Goal: Information Seeking & Learning: Learn about a topic

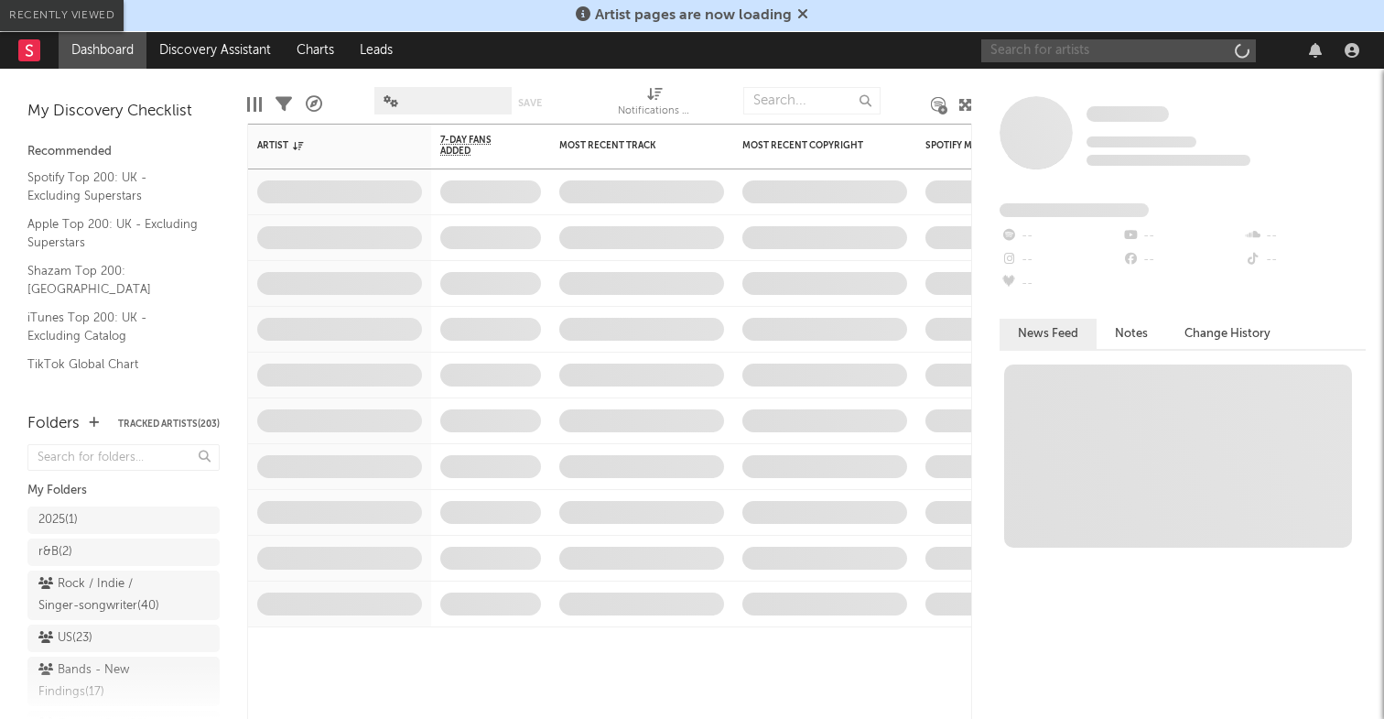
click at [1145, 58] on input "text" at bounding box center [1118, 50] width 275 height 23
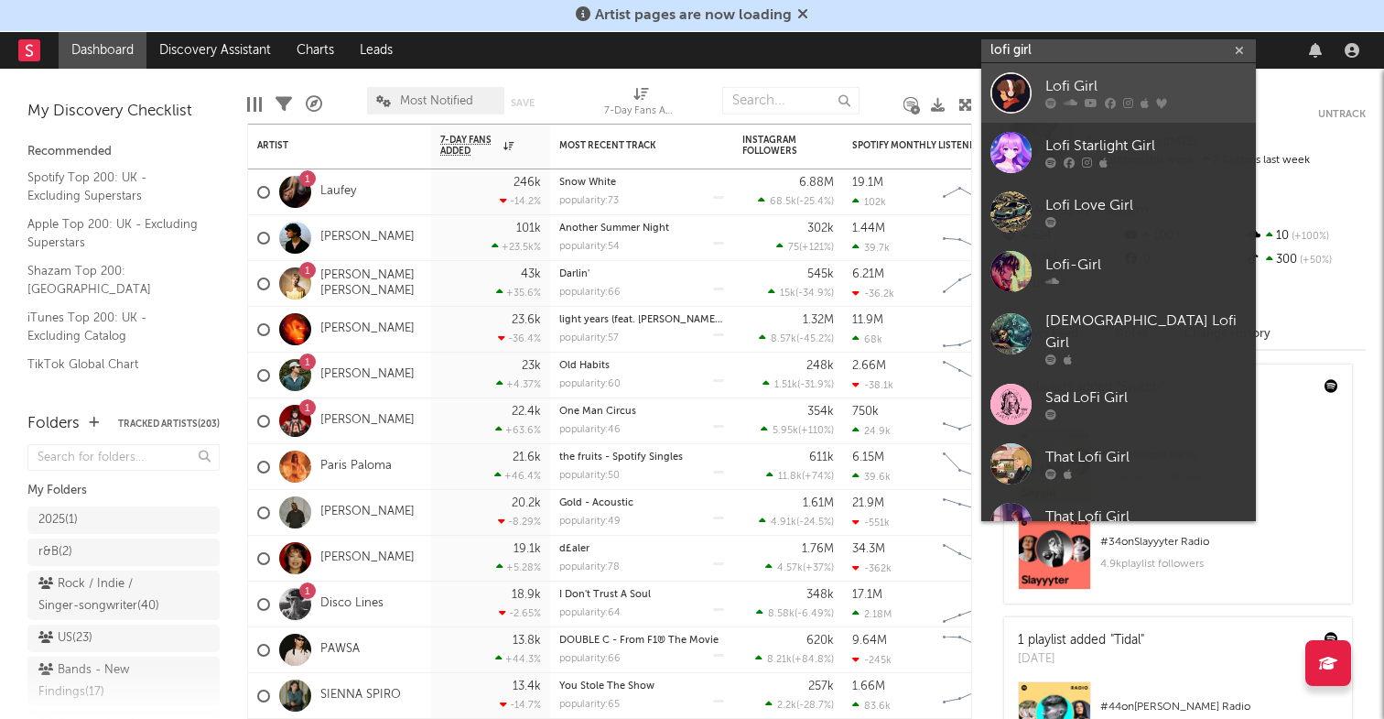
type input "lofi girl"
click at [1085, 89] on div "Lofi Girl" at bounding box center [1145, 87] width 201 height 22
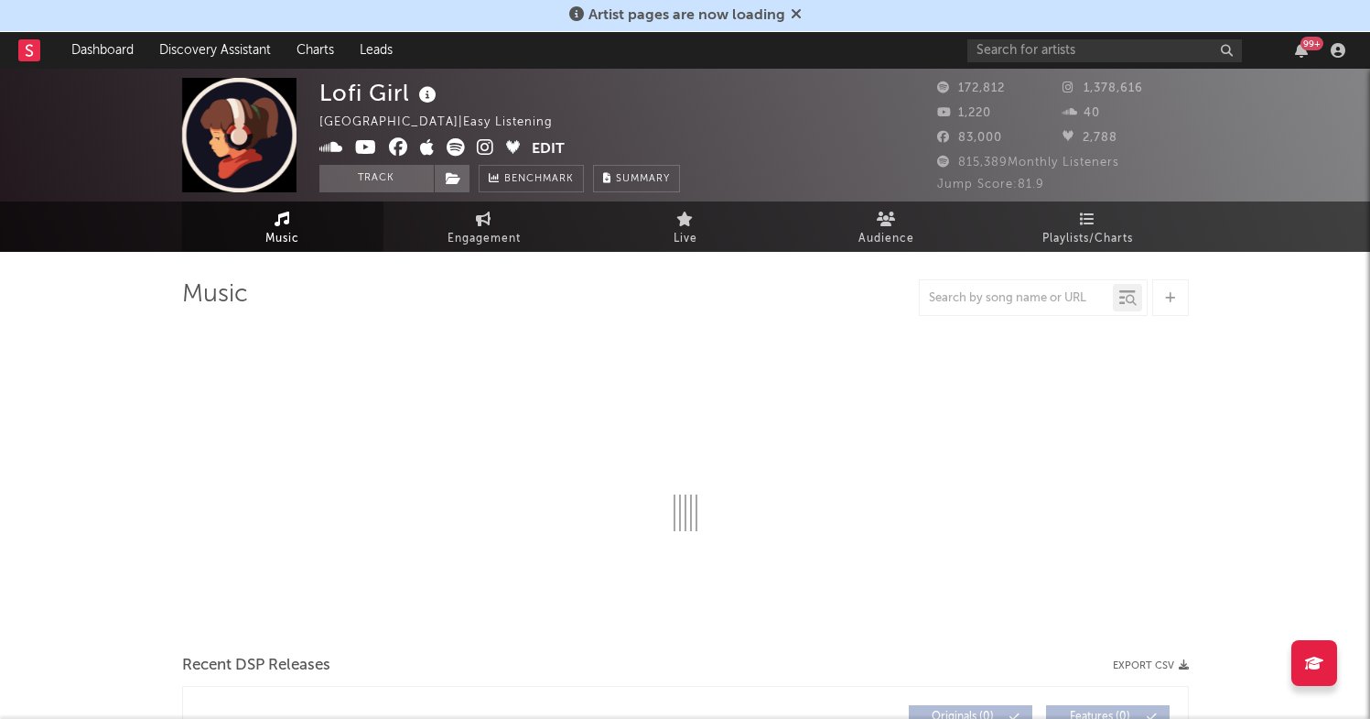
select select "6m"
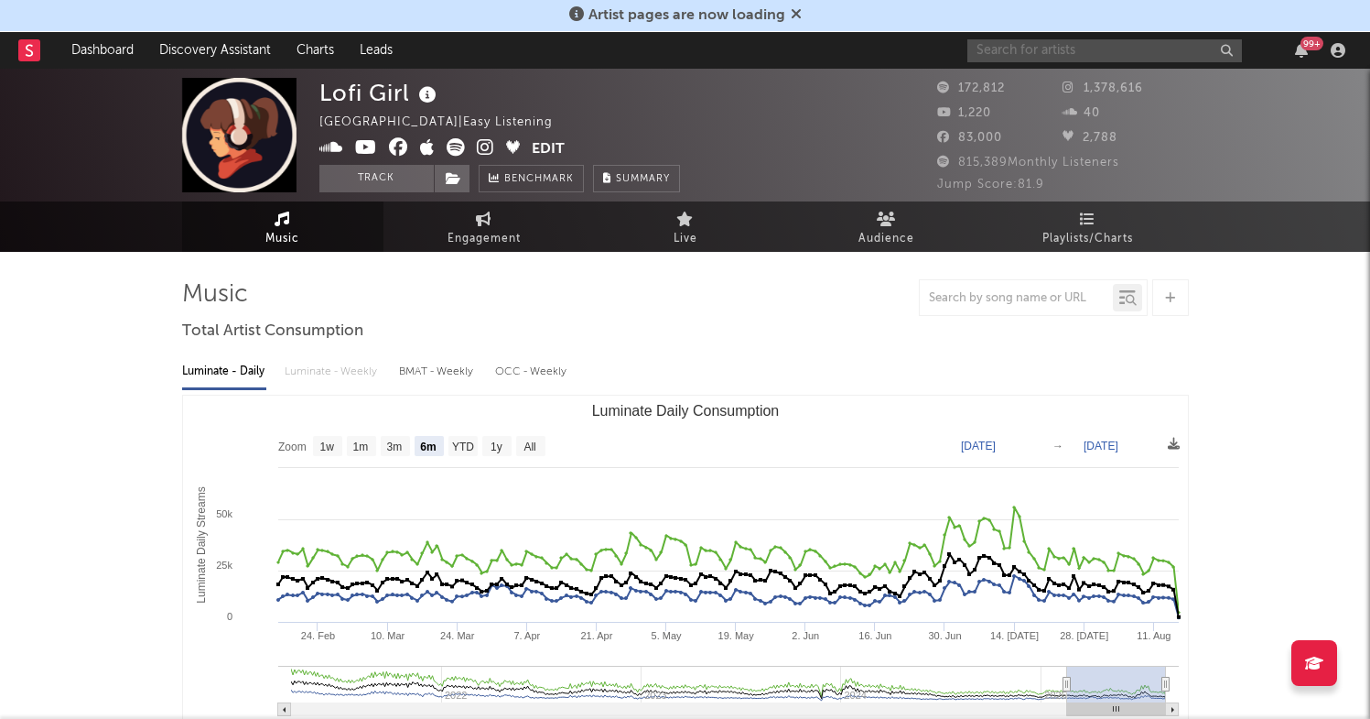
click at [1035, 52] on input "text" at bounding box center [1105, 50] width 275 height 23
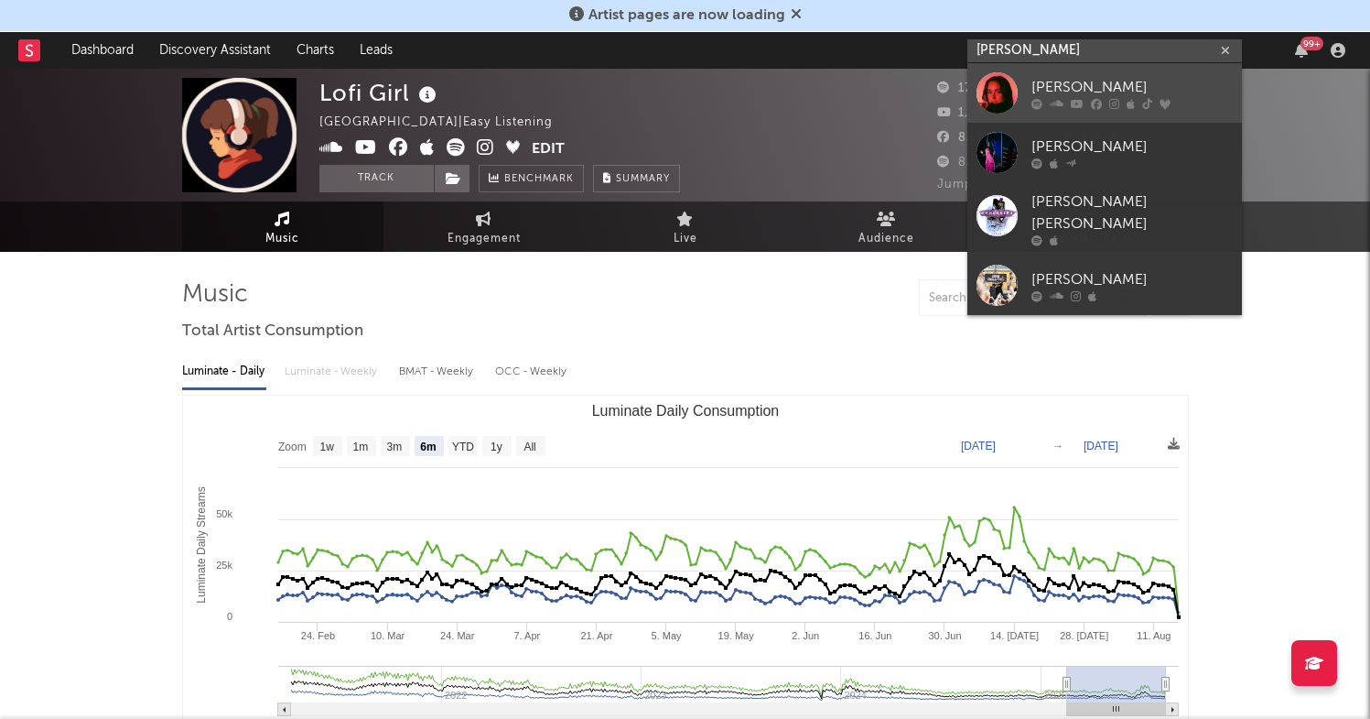
type input "[PERSON_NAME]"
click at [1056, 85] on div "[PERSON_NAME]" at bounding box center [1132, 87] width 201 height 22
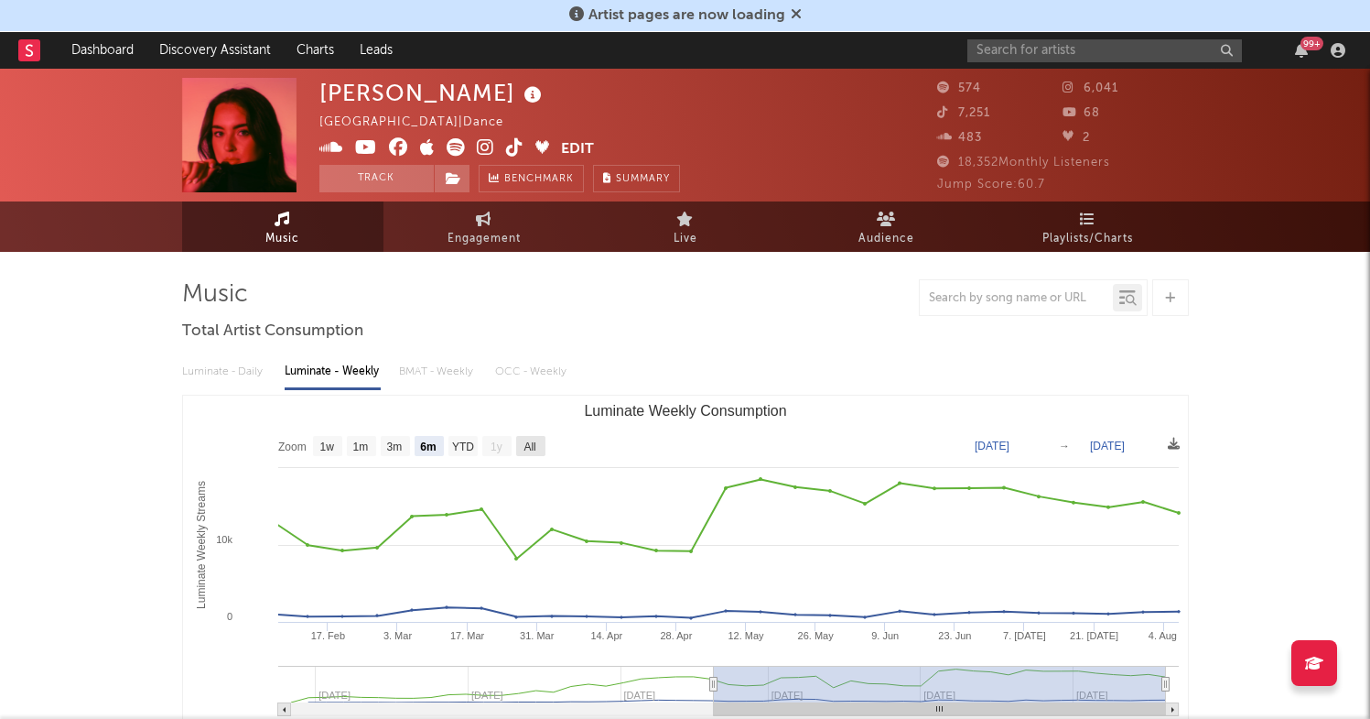
click at [532, 444] on text "All" at bounding box center [530, 446] width 12 height 13
select select "All"
type input "[DATE]"
